Goal: Transaction & Acquisition: Purchase product/service

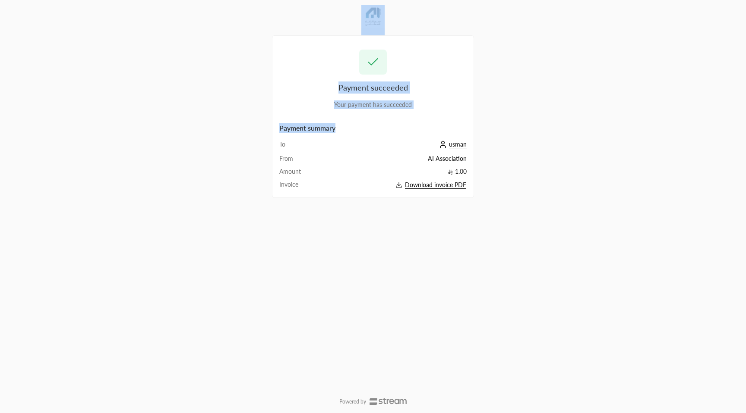
drag, startPoint x: 264, startPoint y: 16, endPoint x: 487, endPoint y: 198, distance: 287.6
click at [487, 198] on div "Payment succeeded Your payment has succeeded Payment summary To usman From AI A…" at bounding box center [372, 206] width 373 height 413
click at [318, 267] on div "Payment succeeded Your payment has succeeded Payment summary To usman From AI A…" at bounding box center [373, 205] width 202 height 401
drag, startPoint x: 340, startPoint y: 84, endPoint x: 435, endPoint y: 86, distance: 94.9
click at [435, 86] on div "Payment succeeded" at bounding box center [372, 88] width 187 height 12
